Goal: Task Accomplishment & Management: Use online tool/utility

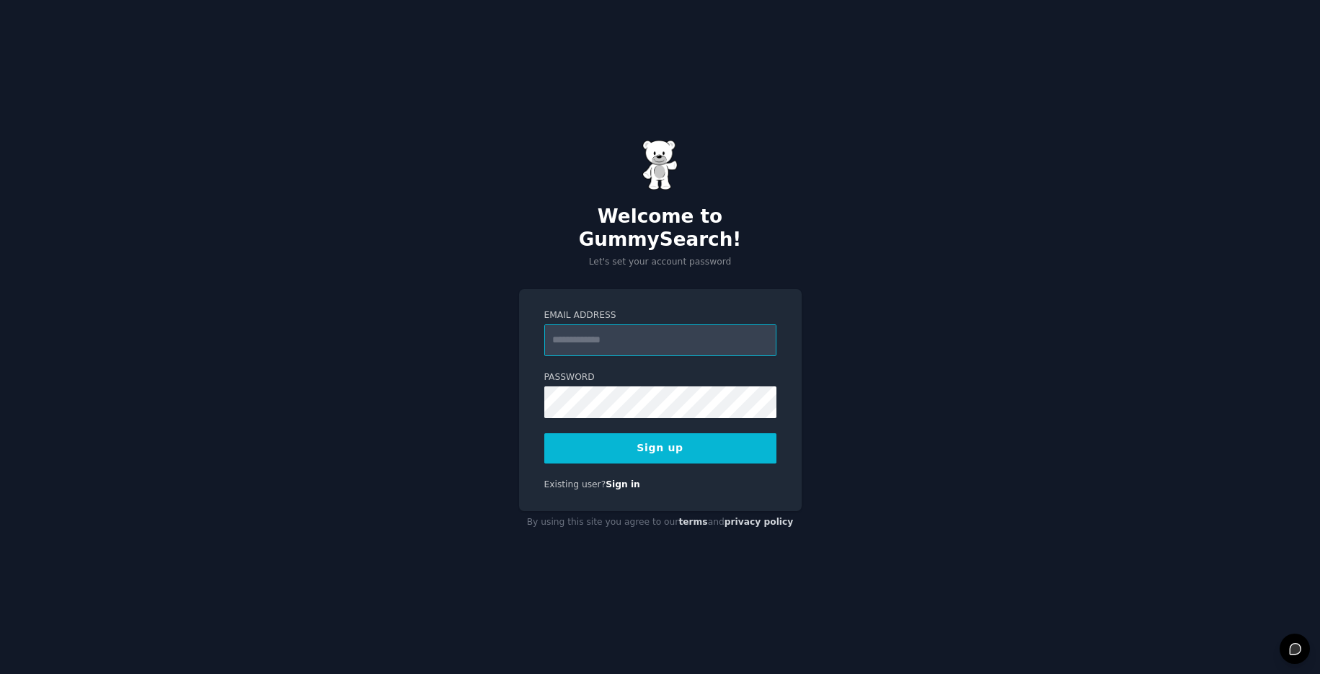
click at [580, 325] on input "Email Address" at bounding box center [660, 340] width 232 height 32
type input "**********"
click at [544, 433] on button "Sign up" at bounding box center [660, 448] width 232 height 30
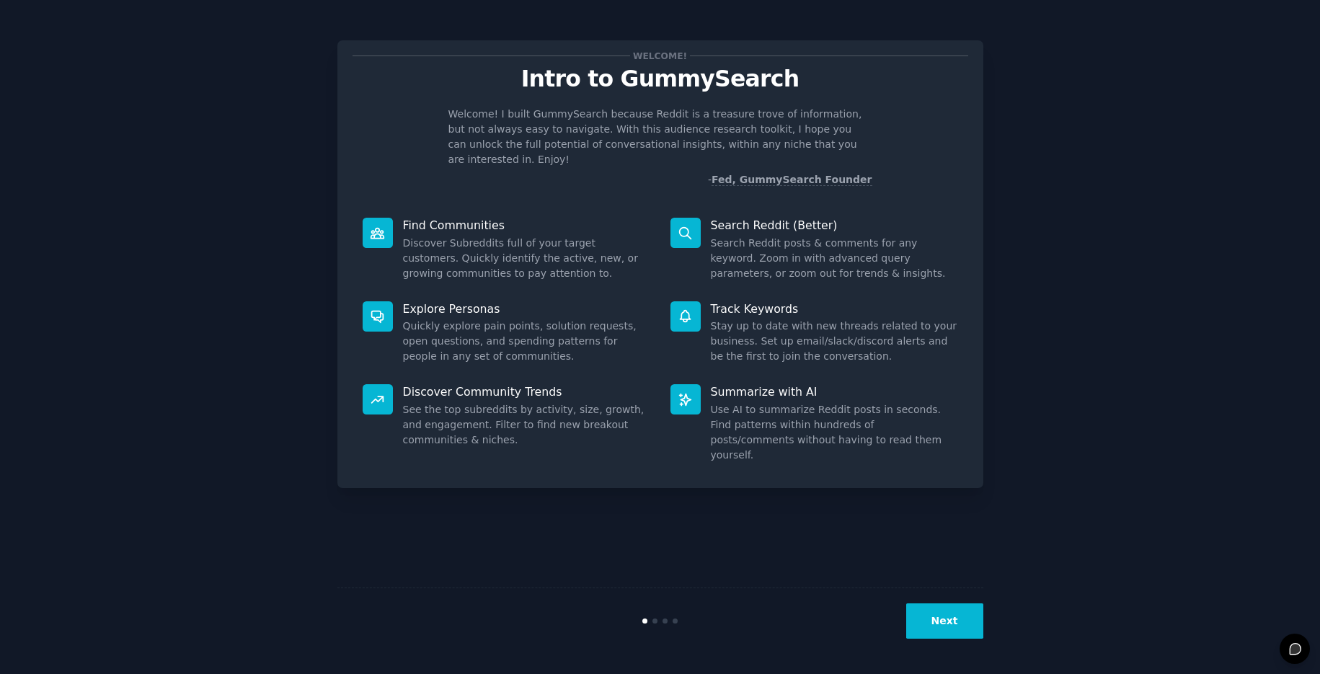
click at [960, 618] on button "Next" at bounding box center [944, 620] width 77 height 35
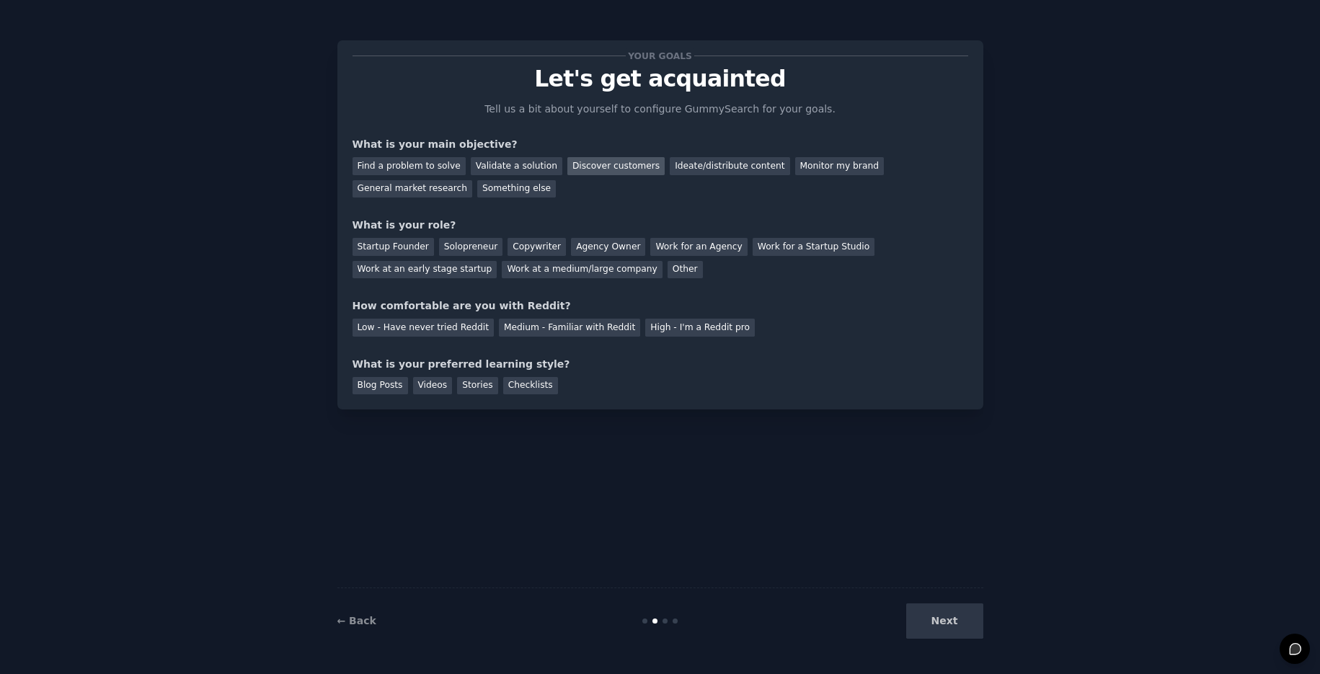
click at [621, 167] on div "Discover customers" at bounding box center [615, 166] width 97 height 18
click at [795, 161] on div "Monitor my brand" at bounding box center [839, 166] width 89 height 18
click at [721, 169] on div "Ideate/distribute content" at bounding box center [730, 166] width 120 height 18
click at [650, 251] on div "Work for an Agency" at bounding box center [698, 247] width 97 height 18
click at [593, 334] on div "Medium - Familiar with Reddit" at bounding box center [569, 328] width 141 height 18
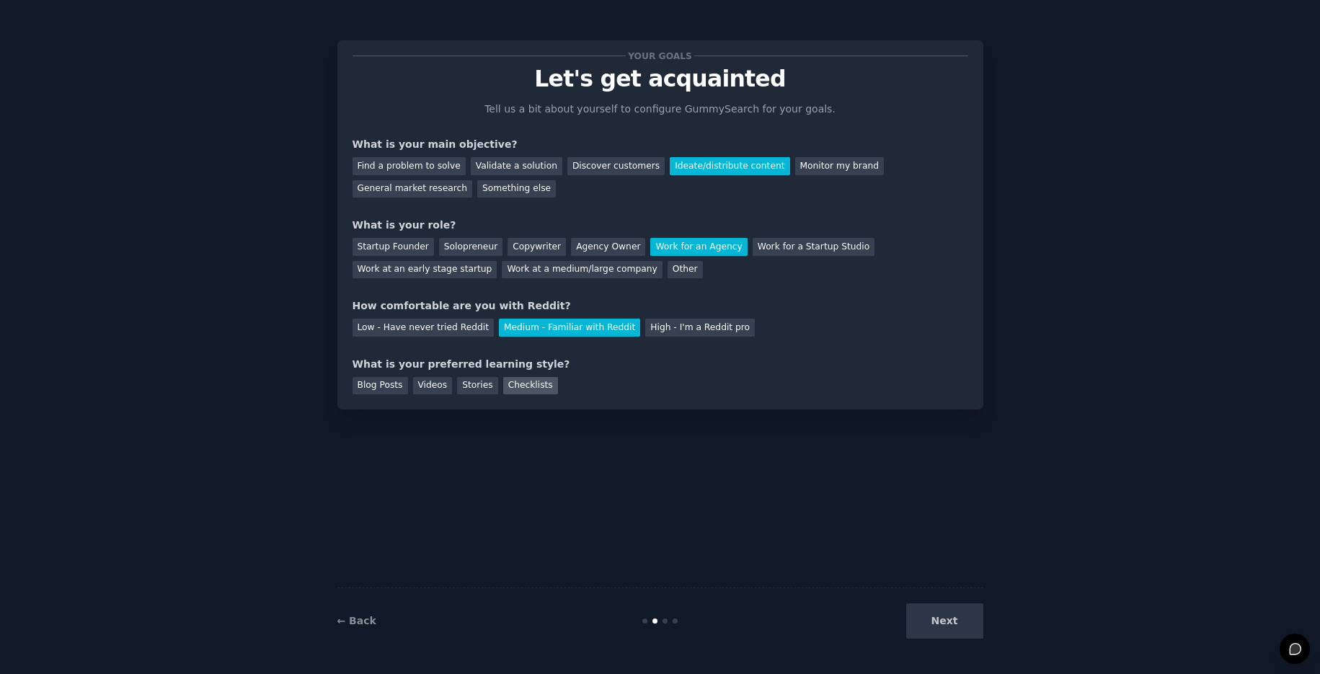
click at [521, 384] on div "Checklists" at bounding box center [530, 386] width 55 height 18
click at [941, 623] on button "Next" at bounding box center [944, 620] width 77 height 35
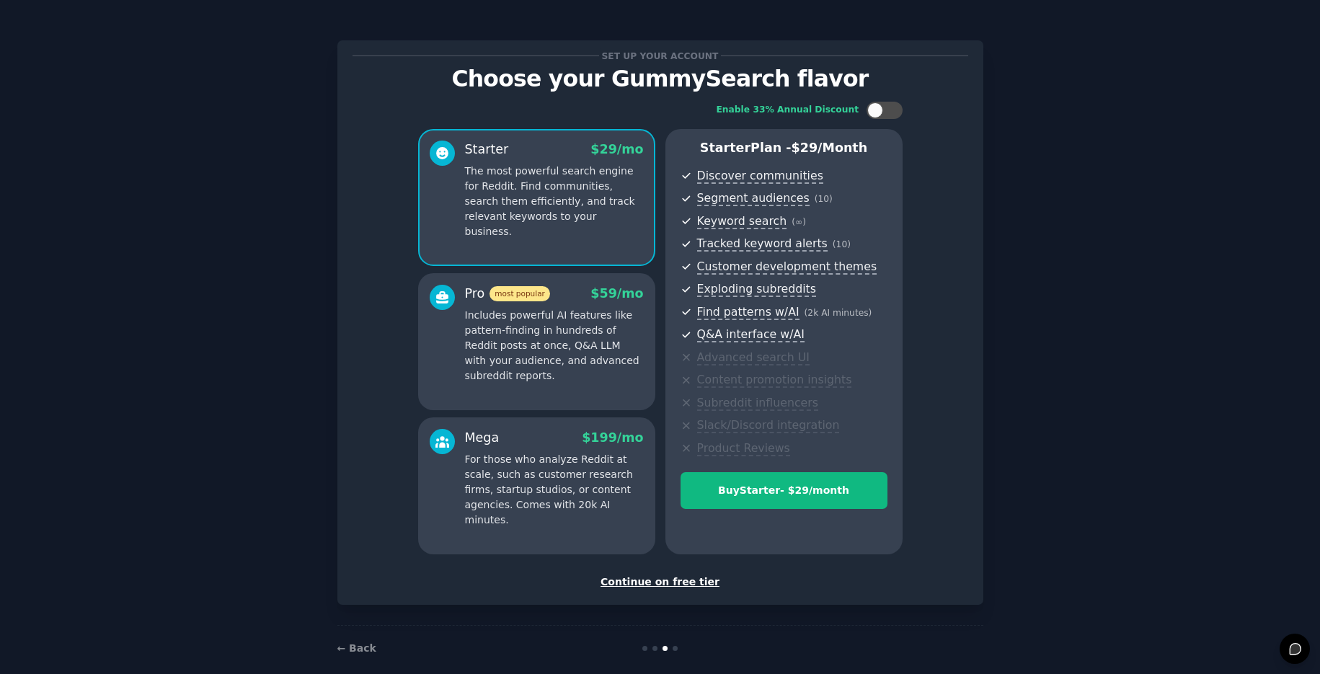
click at [687, 580] on div "Continue on free tier" at bounding box center [661, 582] width 616 height 15
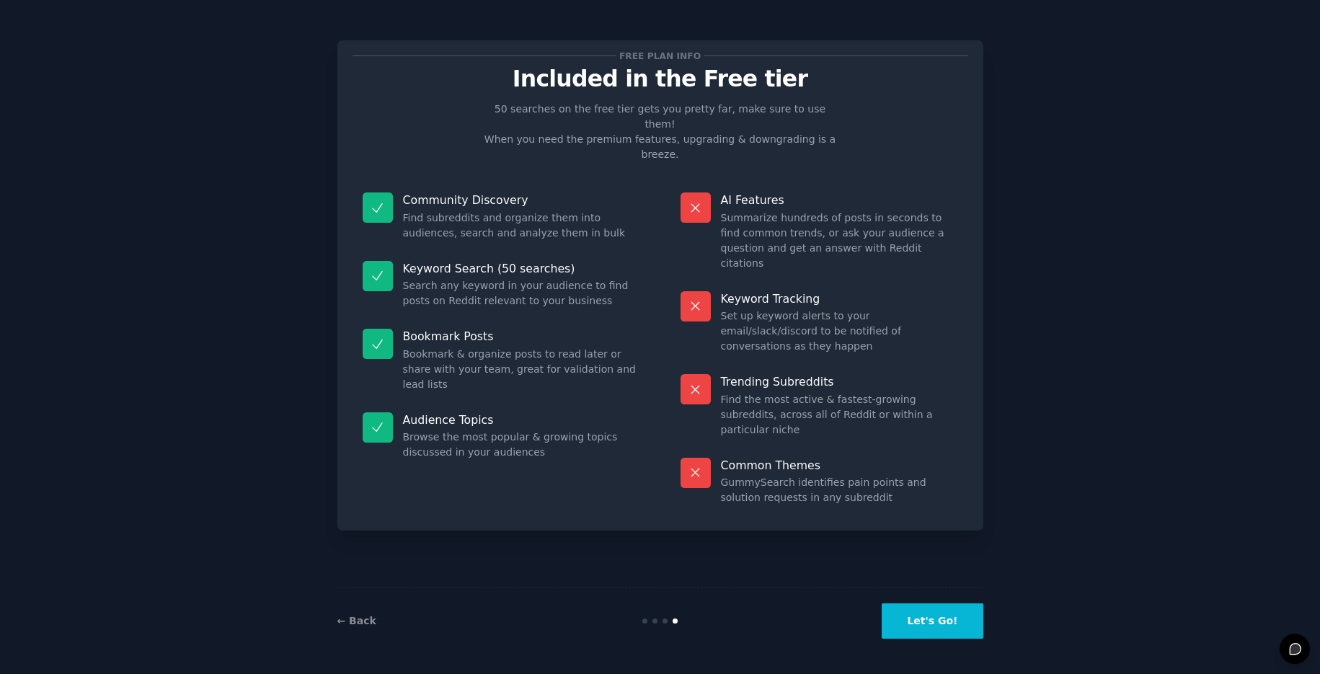
click at [906, 613] on button "Let's Go!" at bounding box center [932, 620] width 101 height 35
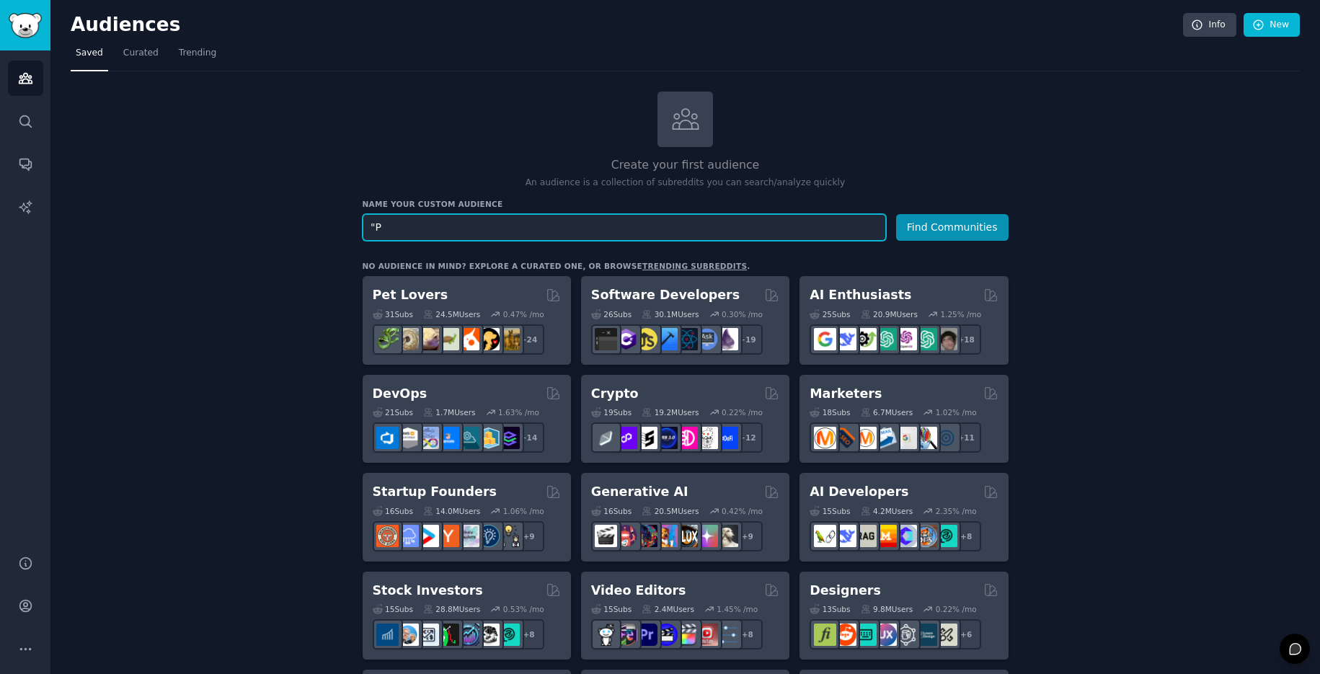
type input """
type input "Train Riders"
click at [896, 214] on button "Find Communities" at bounding box center [952, 227] width 112 height 27
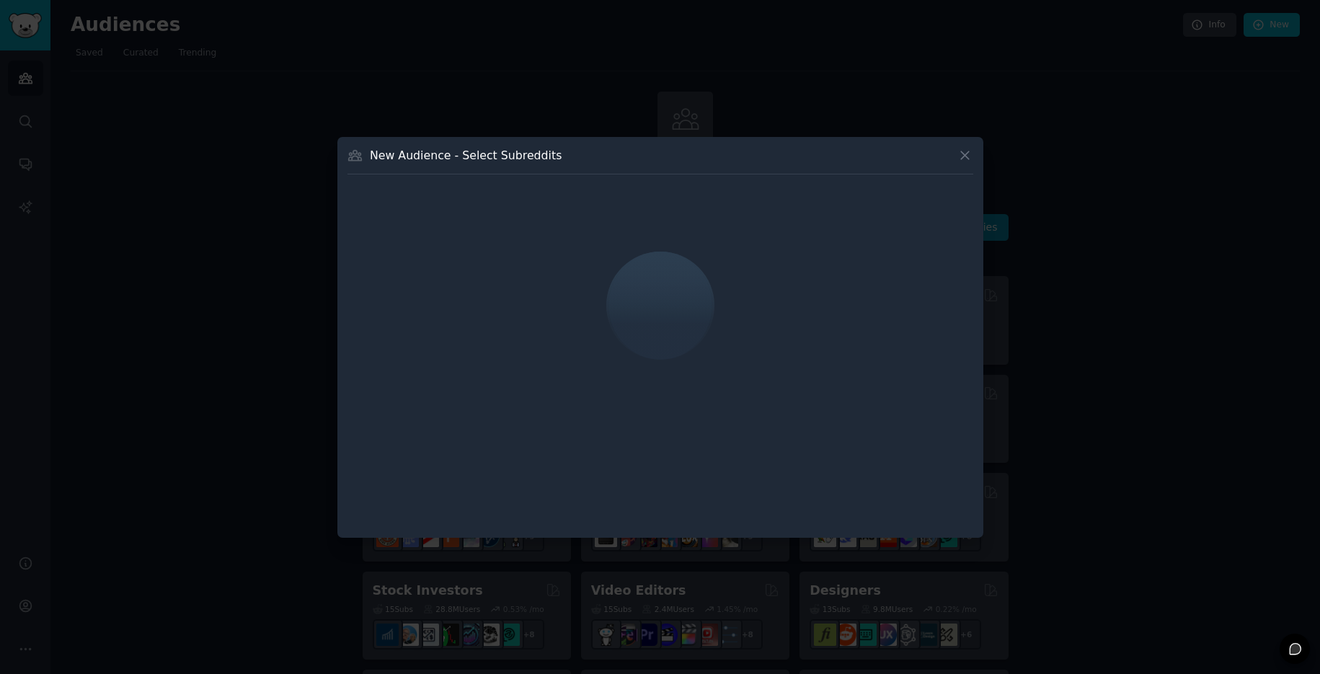
click at [959, 153] on icon at bounding box center [964, 155] width 15 height 15
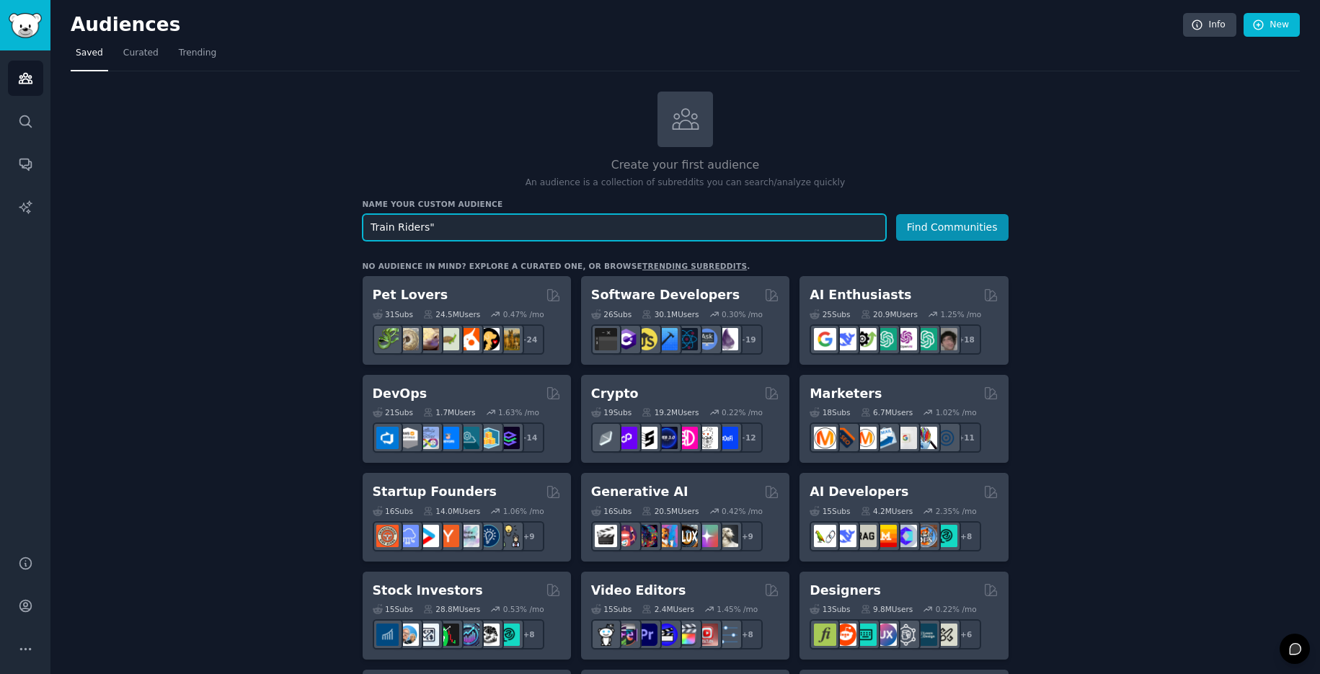
drag, startPoint x: 370, startPoint y: 226, endPoint x: 386, endPoint y: 239, distance: 20.5
click at [371, 226] on input "Train Riders"" at bounding box center [624, 227] width 523 height 27
click at [896, 214] on button "Find Communities" at bounding box center [952, 227] width 112 height 27
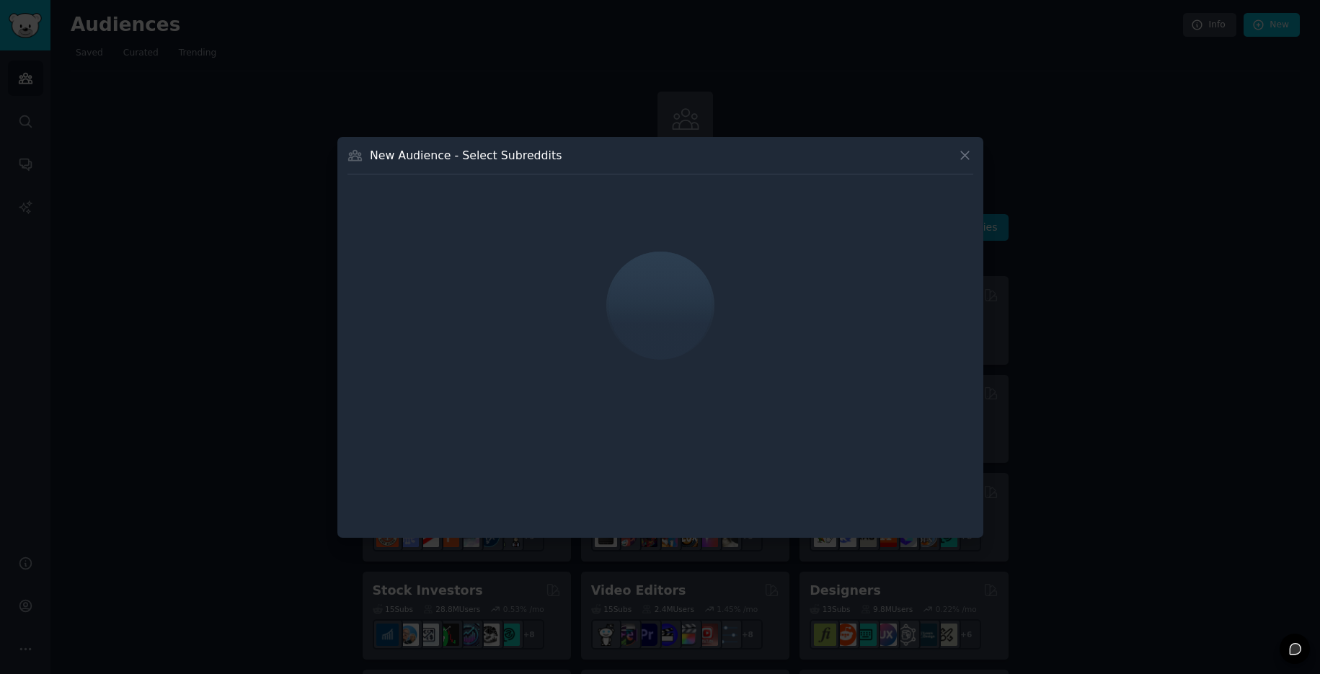
drag, startPoint x: 966, startPoint y: 151, endPoint x: 959, endPoint y: 153, distance: 7.5
click at [966, 151] on icon at bounding box center [964, 155] width 15 height 15
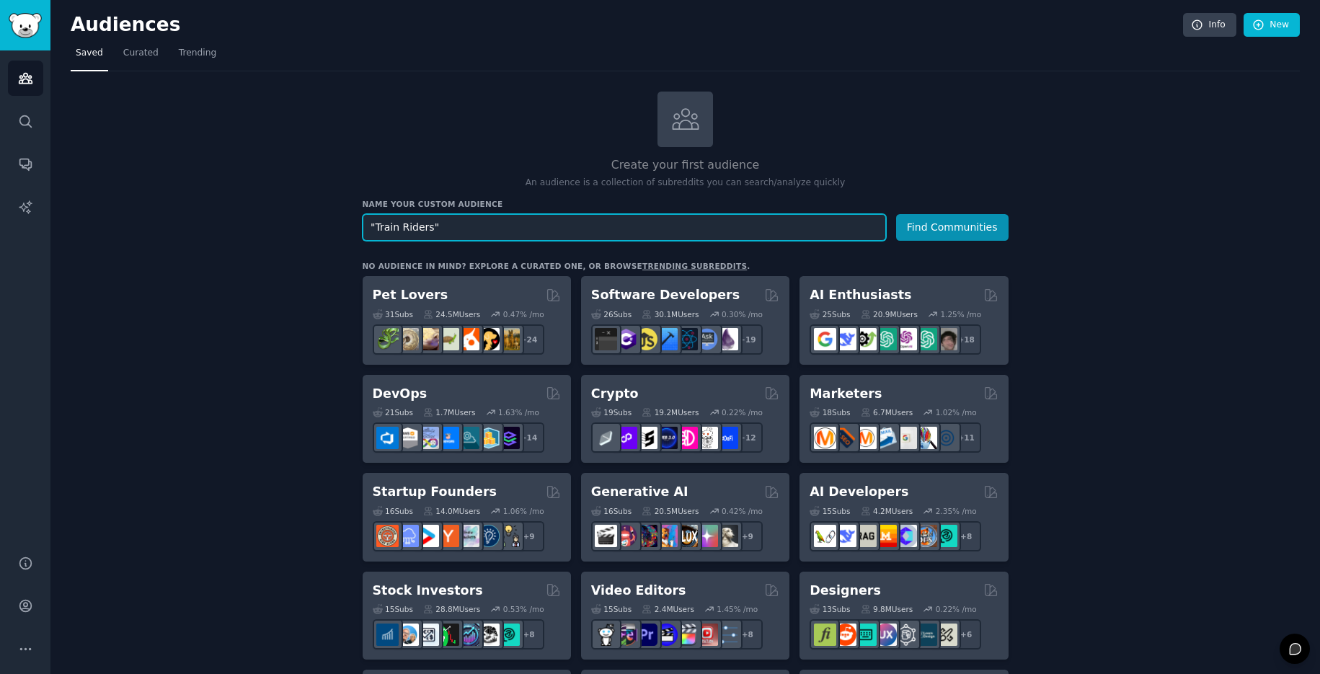
drag, startPoint x: 476, startPoint y: 231, endPoint x: 404, endPoint y: 229, distance: 71.4
click at [404, 229] on input ""Train Riders"" at bounding box center [624, 227] width 523 height 27
type input ""Train Travelers""
click at [896, 214] on button "Find Communities" at bounding box center [952, 227] width 112 height 27
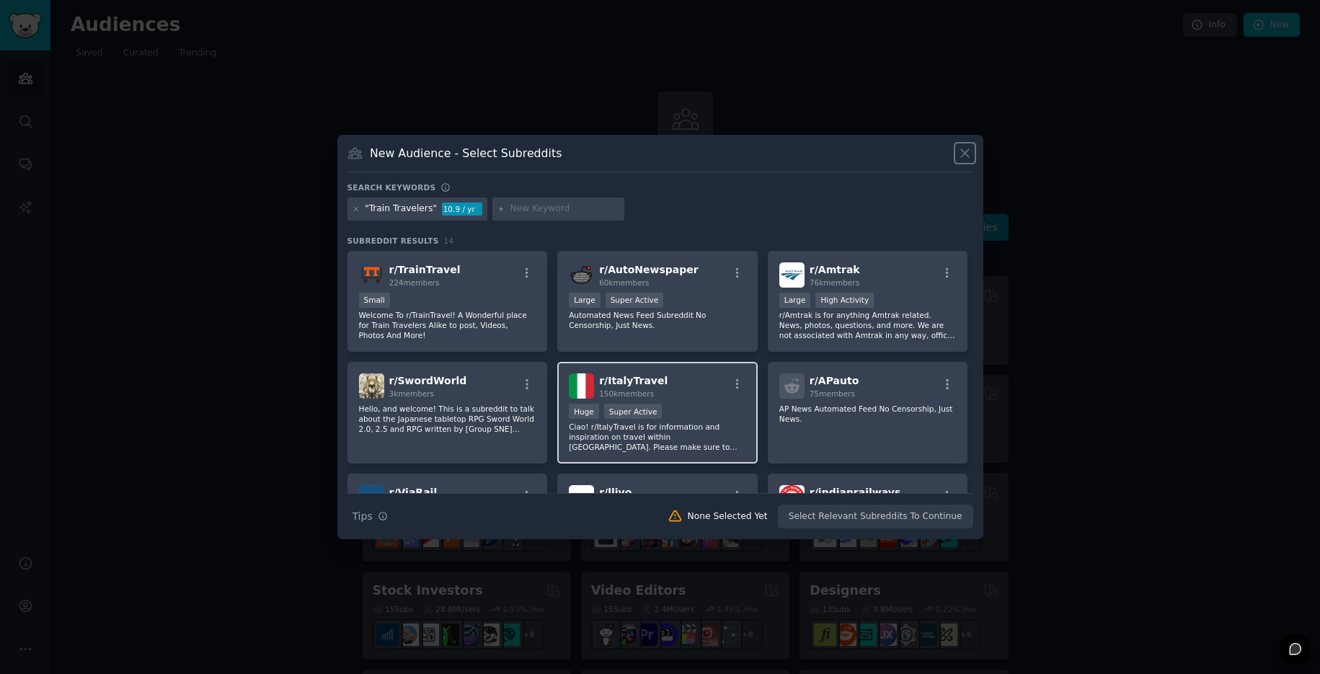
scroll to position [334, 0]
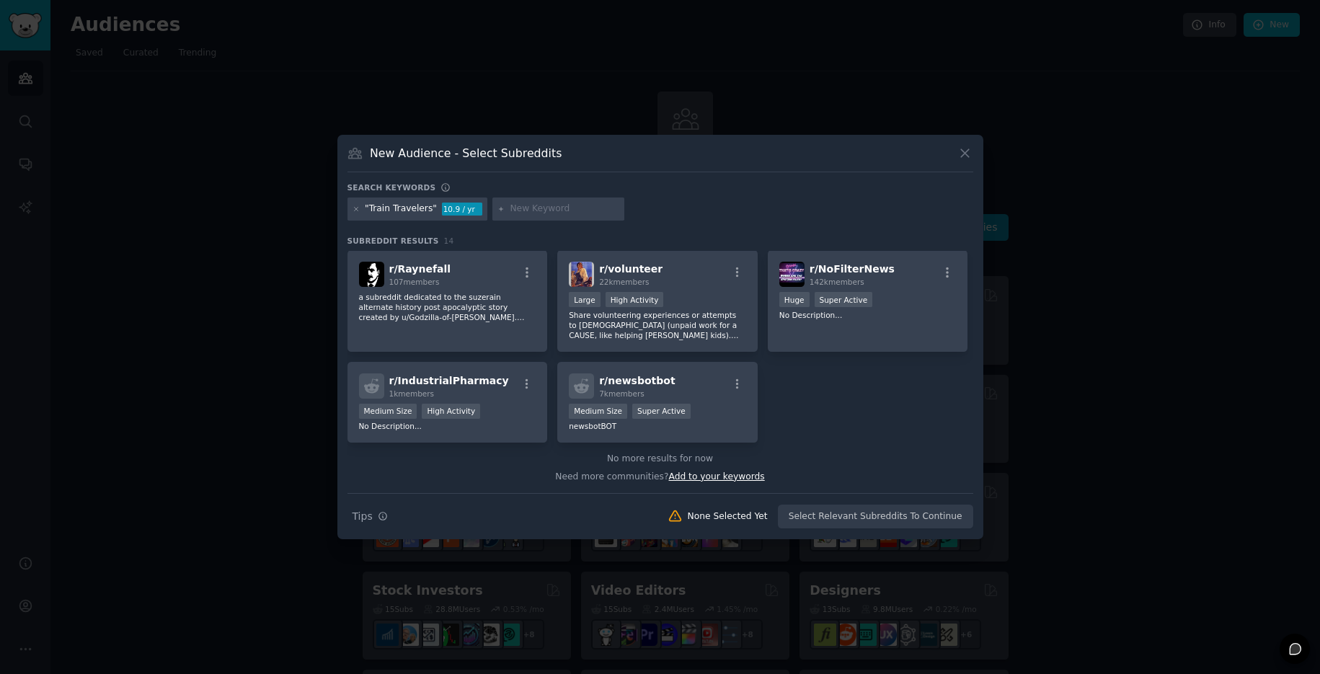
click at [741, 480] on span "Add to your keywords" at bounding box center [717, 476] width 96 height 10
type input "Southern California Travel"
type input "'"
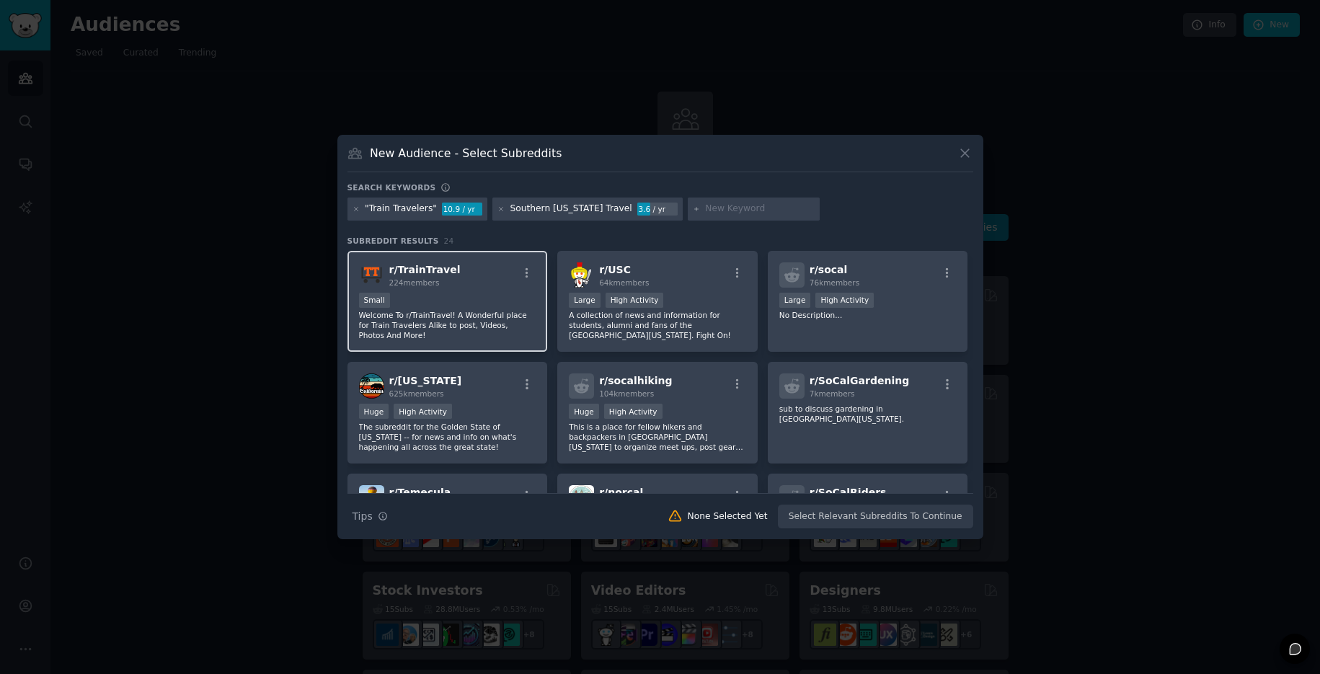
click at [443, 289] on div "r/ TrainTravel 224 members Small Welcome To r/TrainTravel! A Wonderful place fo…" at bounding box center [447, 302] width 200 height 102
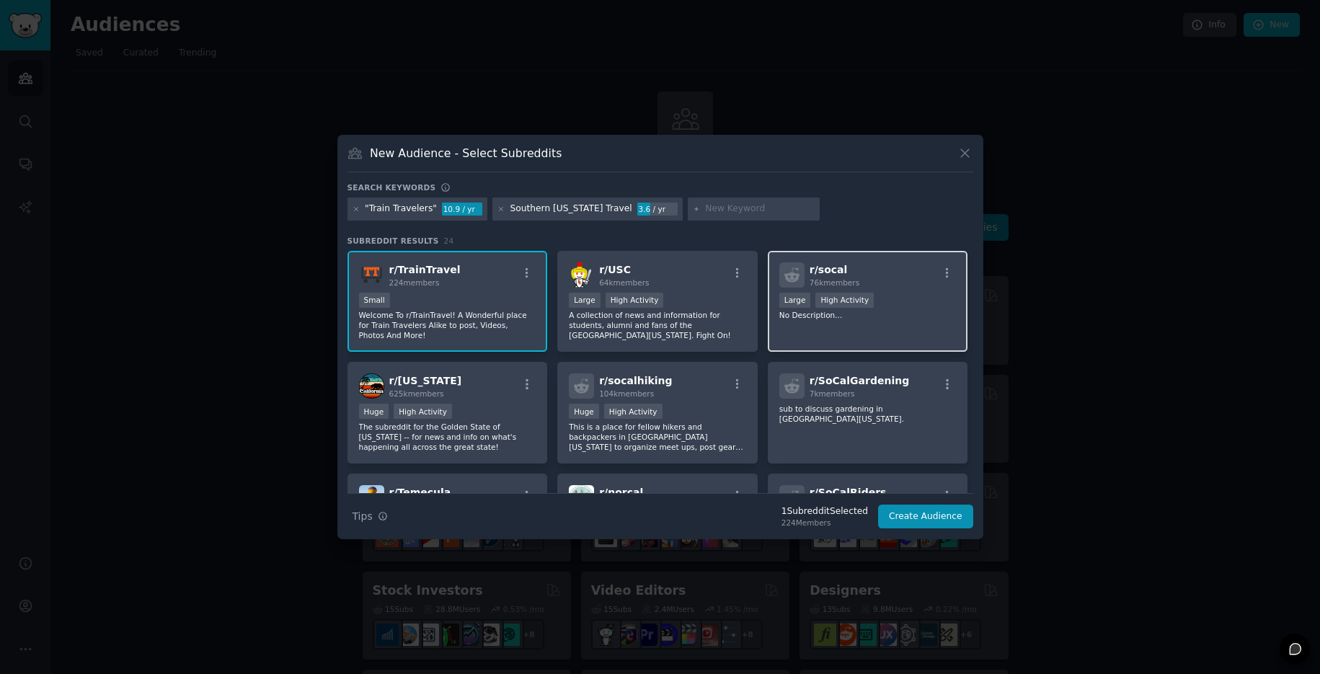
click at [903, 320] on div "r/ socal 76k members Large High Activity No Description..." at bounding box center [868, 302] width 200 height 102
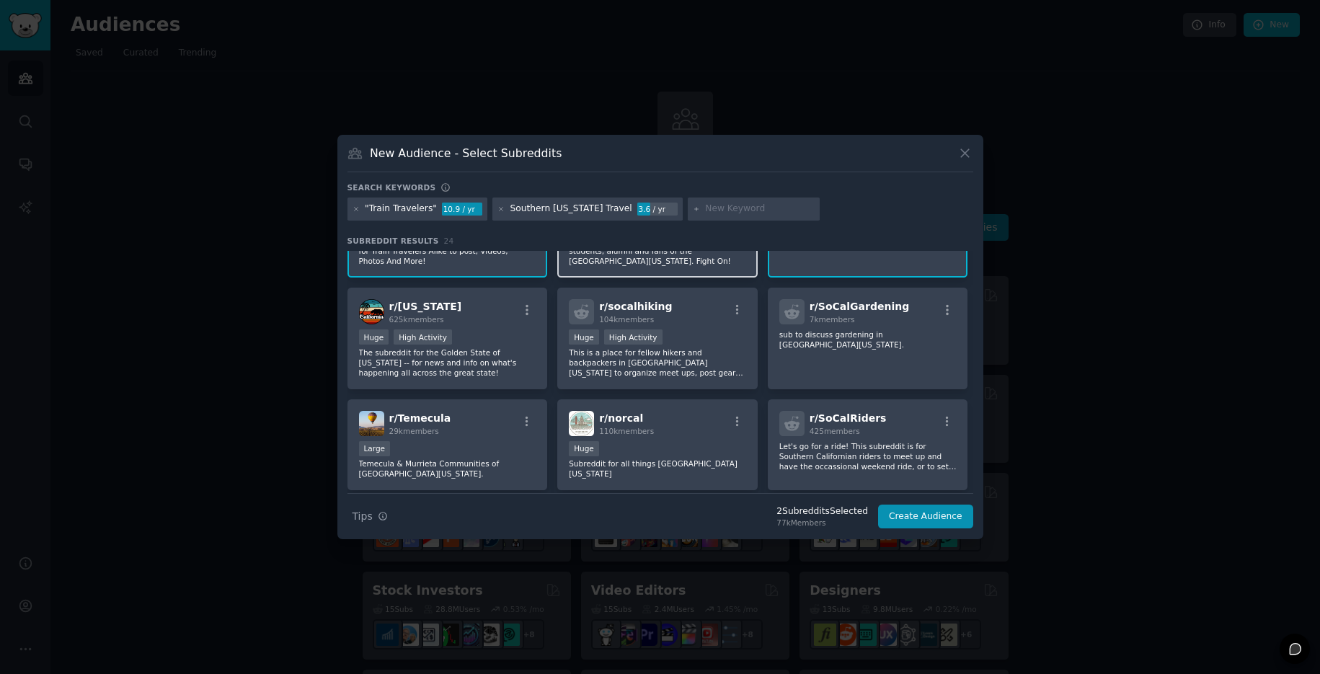
scroll to position [100, 0]
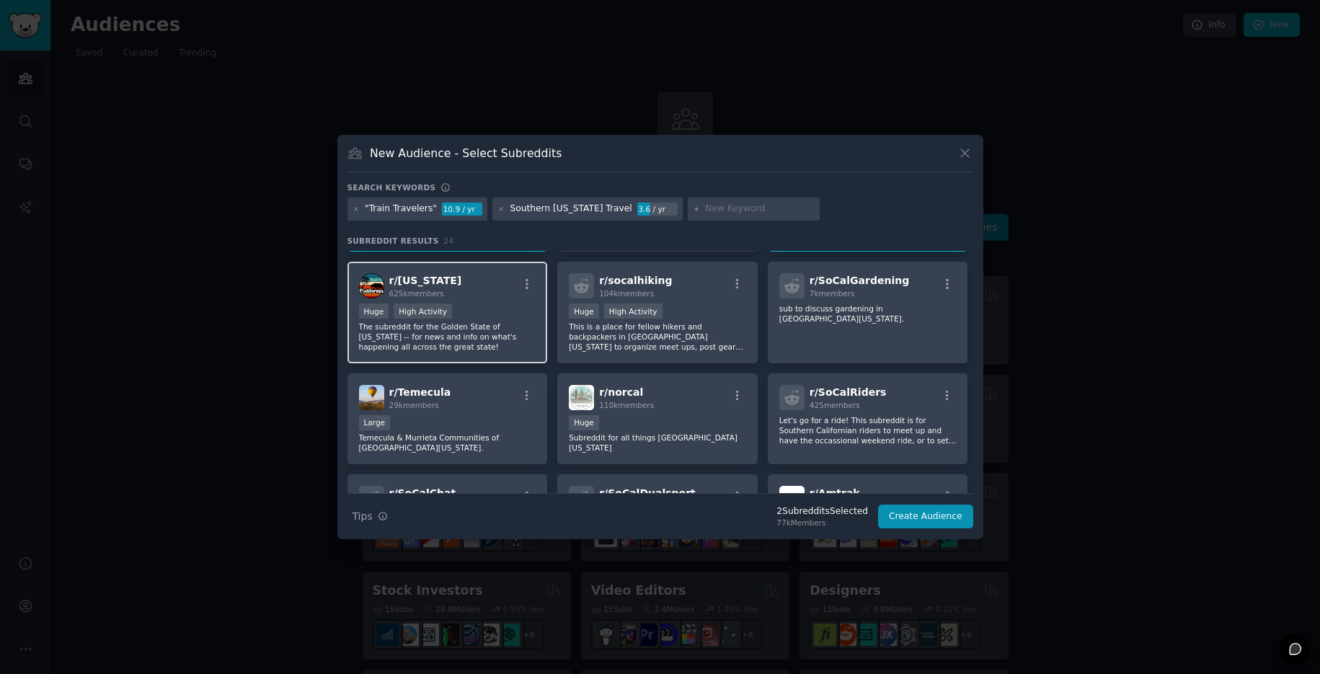
click at [487, 279] on div "r/ California 625k members" at bounding box center [447, 285] width 177 height 25
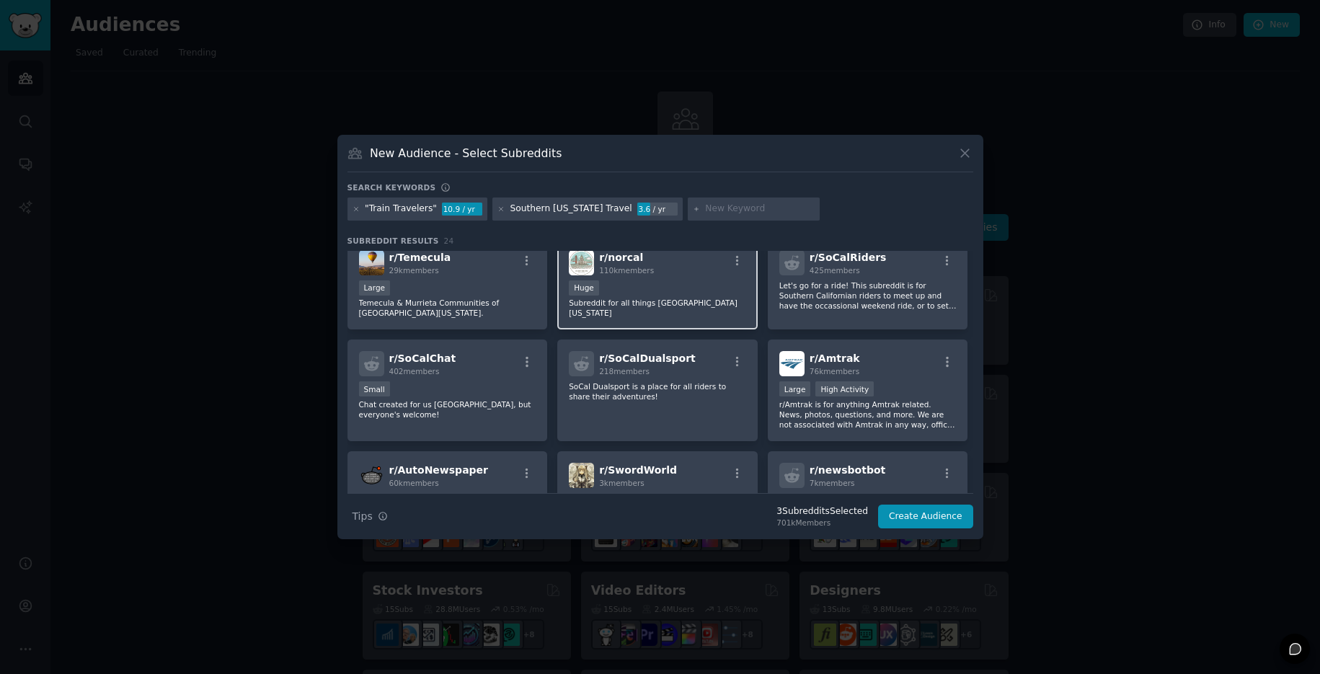
scroll to position [244, 0]
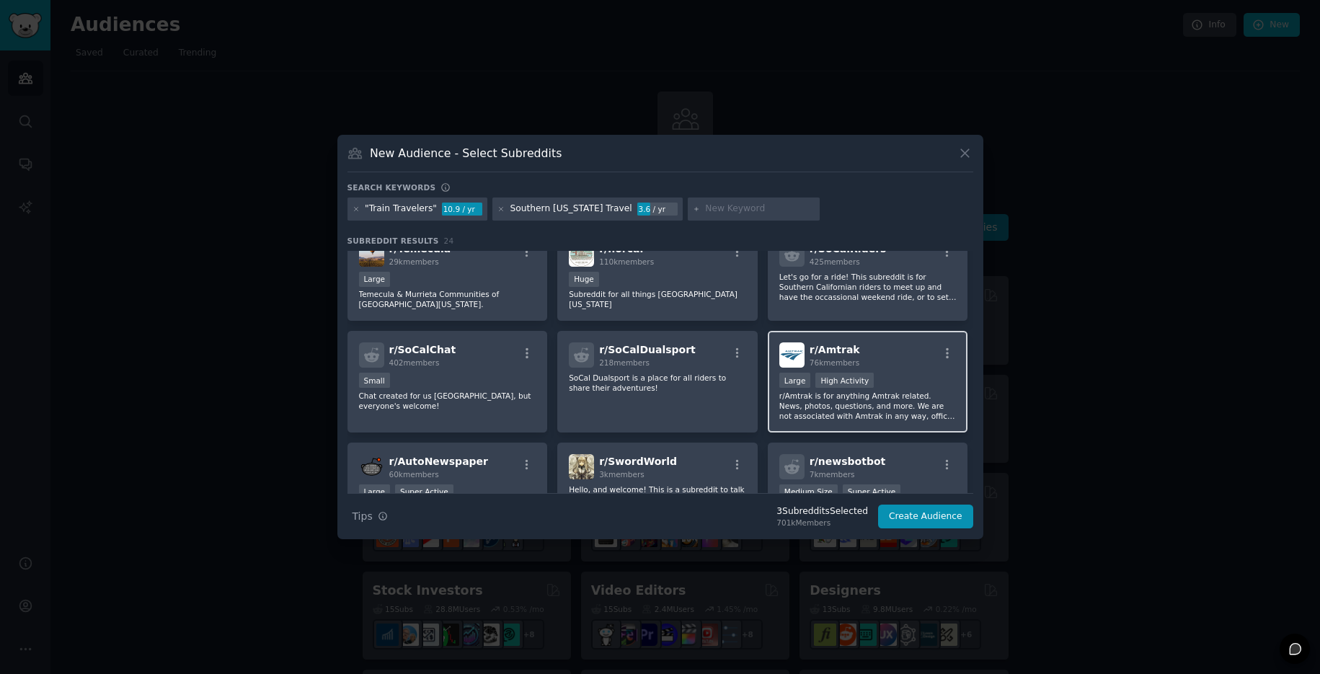
click at [876, 407] on p "r/Amtrak is for anything Amtrak related. News, photos, questions, and more. We …" at bounding box center [867, 406] width 177 height 30
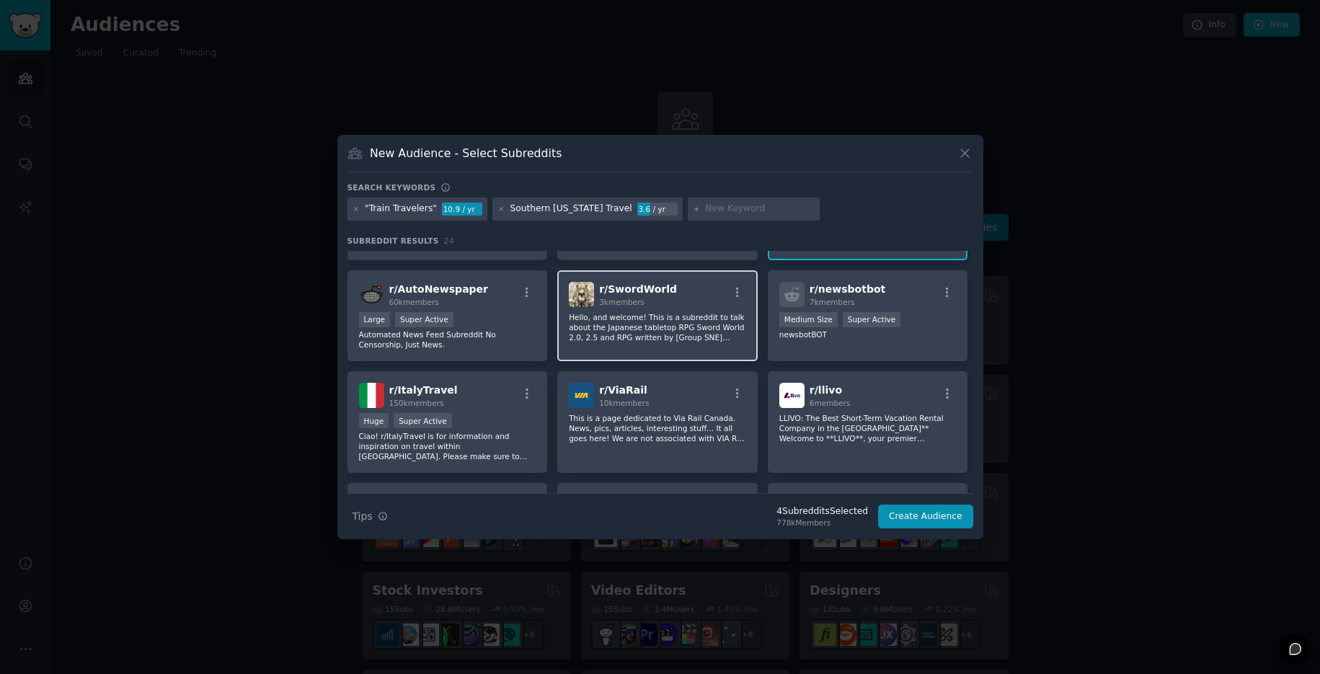
scroll to position [510, 0]
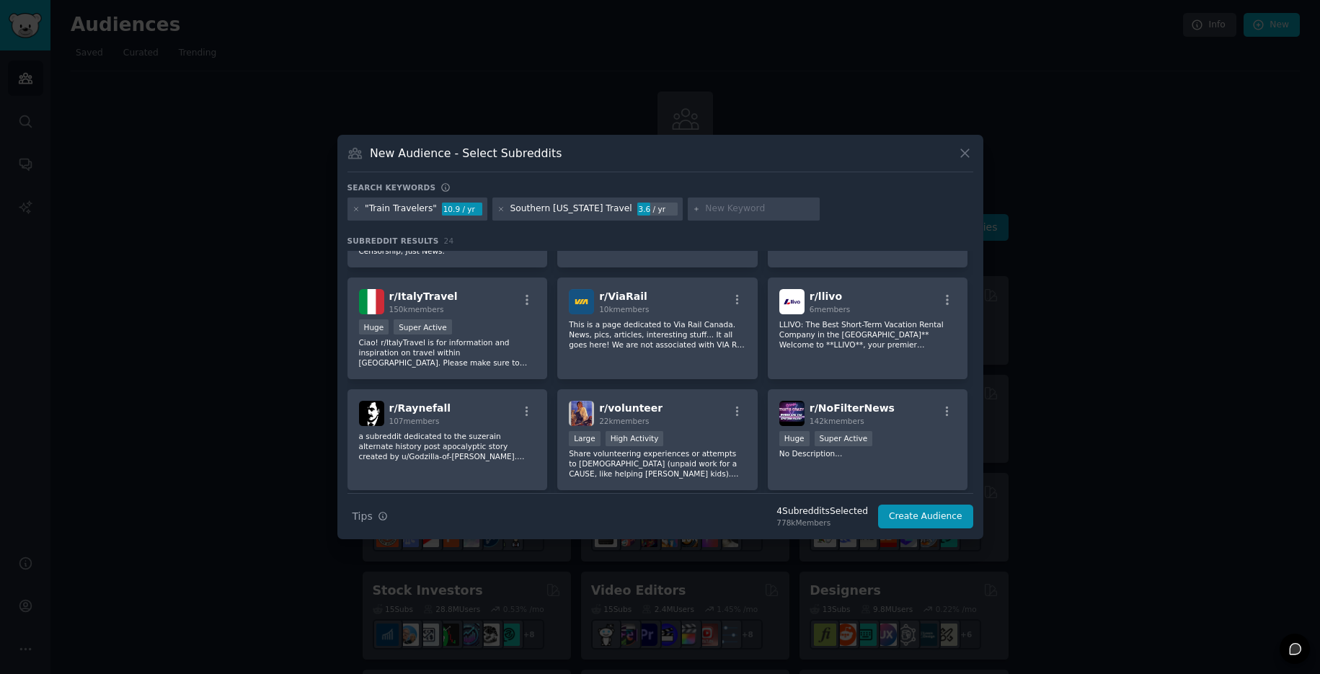
click at [705, 206] on input "text" at bounding box center [760, 209] width 110 height 13
type input ""rail travel""
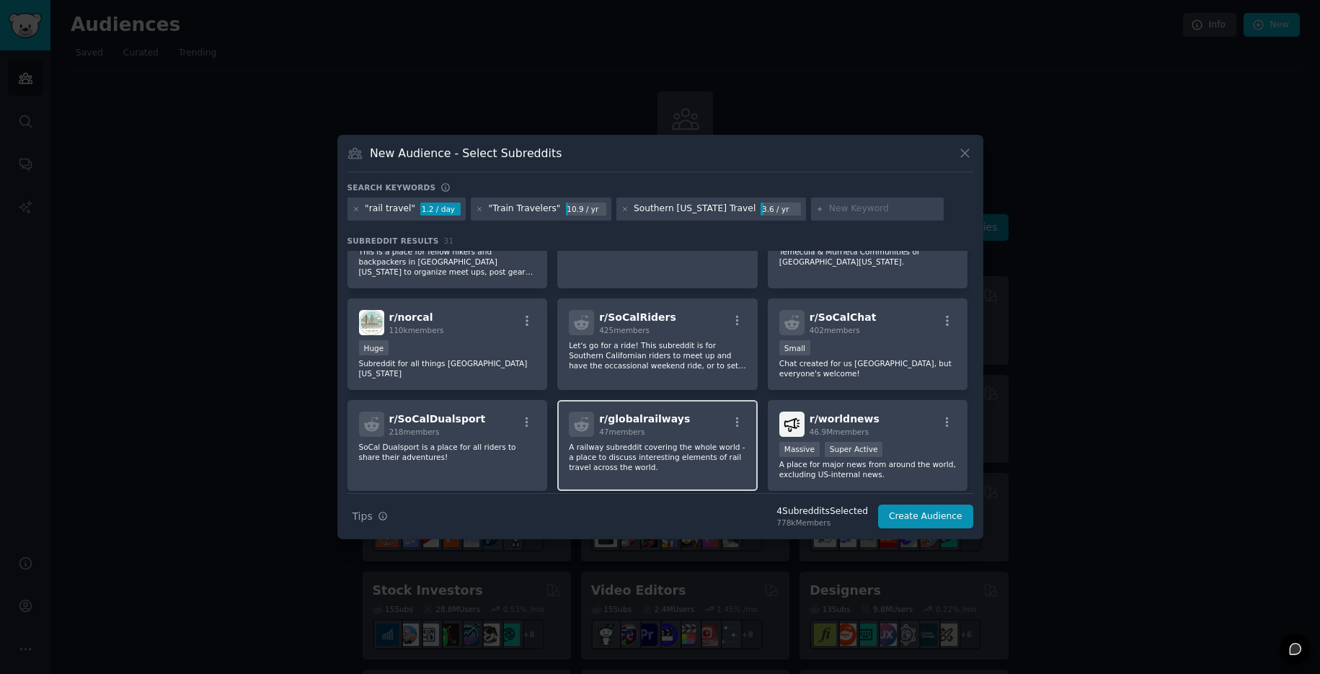
scroll to position [495, 0]
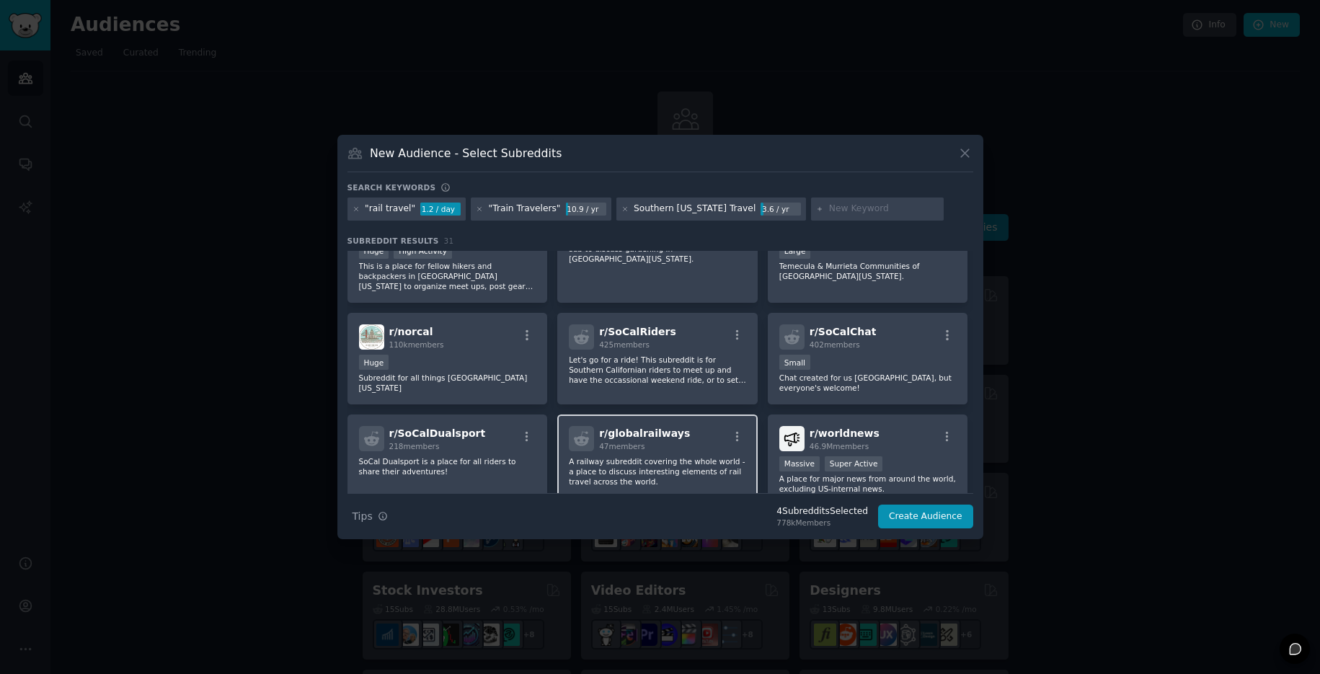
click at [683, 435] on div "r/ globalrailways 47 members" at bounding box center [657, 438] width 177 height 25
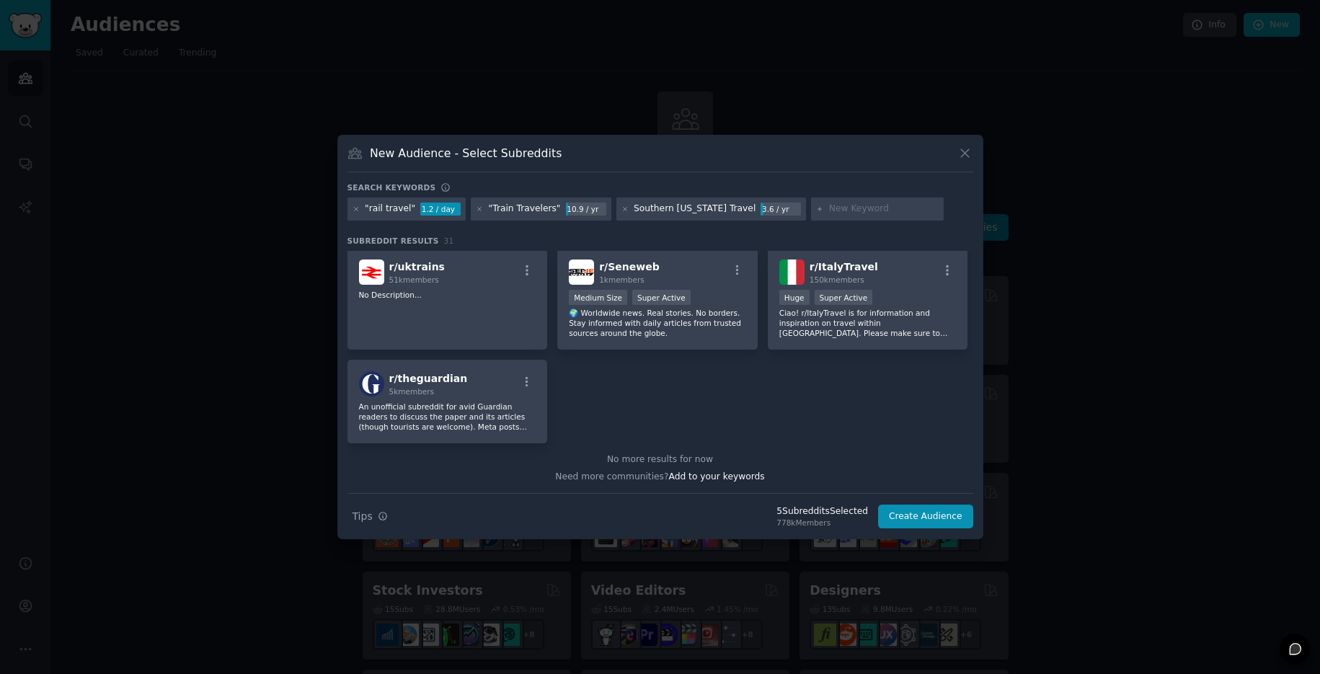
scroll to position [975, 0]
click at [935, 515] on button "Create Audience" at bounding box center [925, 517] width 95 height 25
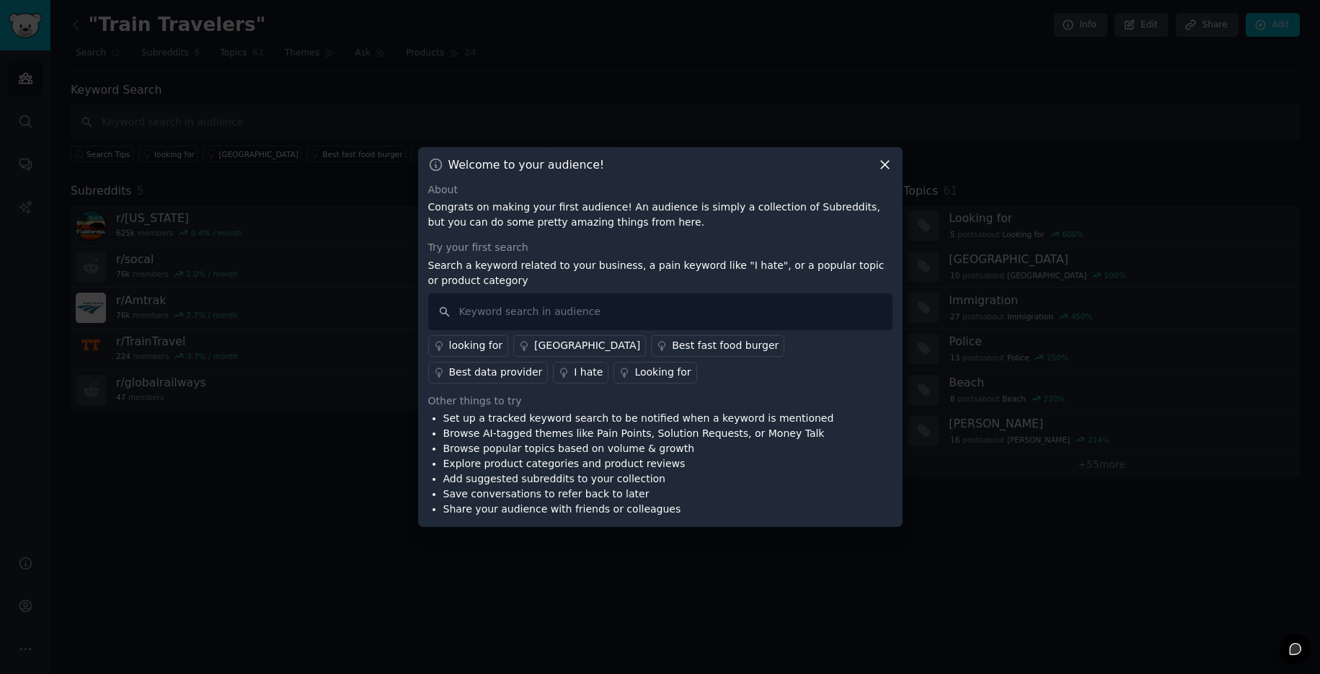
click at [479, 347] on div "looking for" at bounding box center [475, 345] width 53 height 15
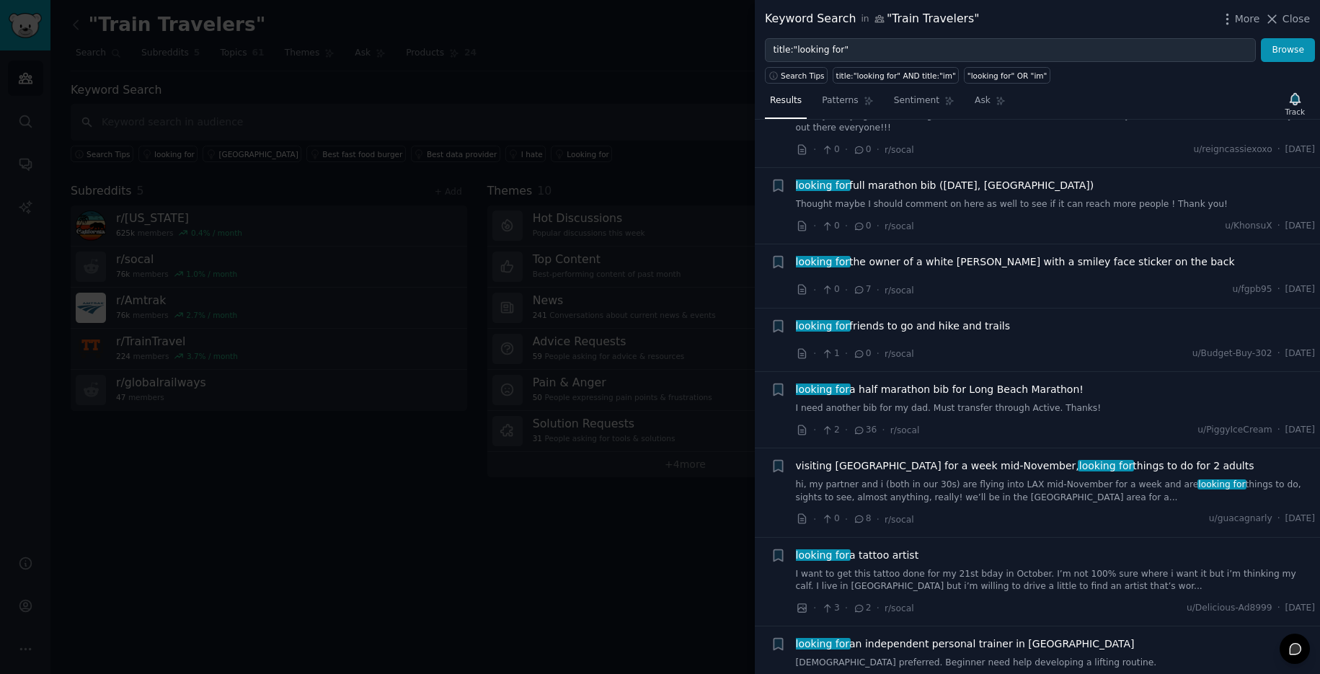
scroll to position [271, 0]
